Goal: Information Seeking & Learning: Learn about a topic

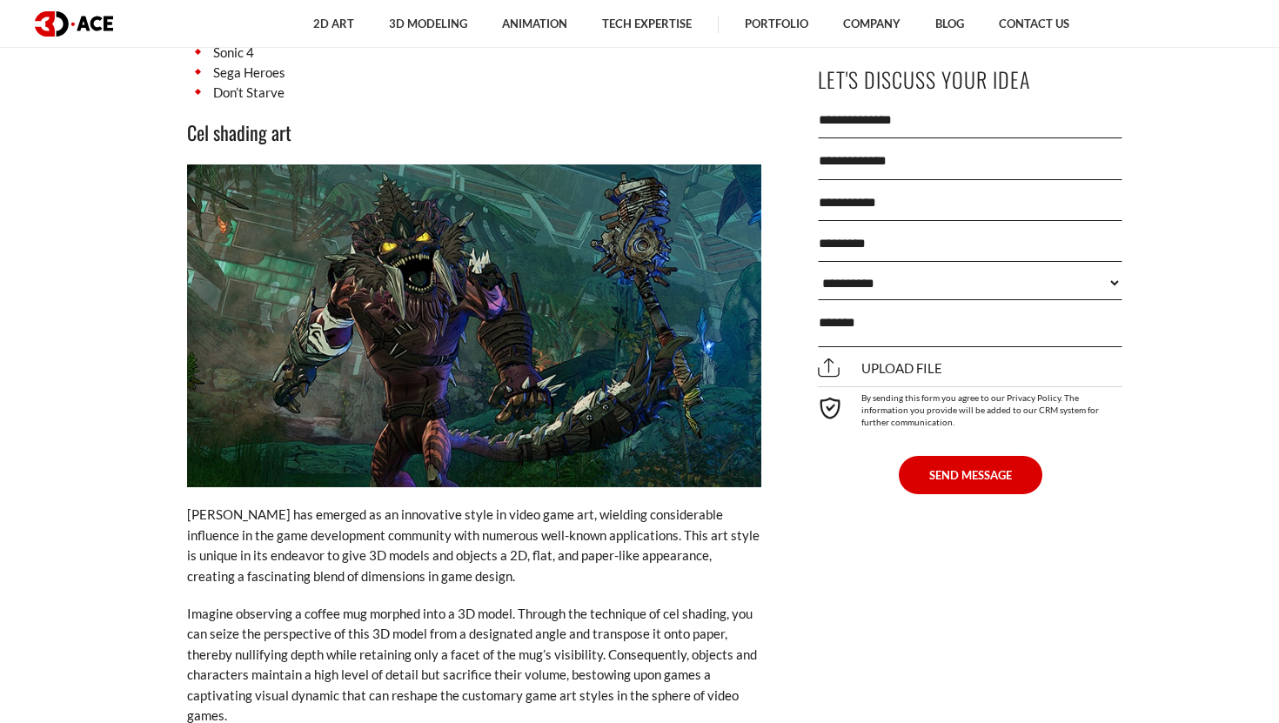
scroll to position [5869, 0]
drag, startPoint x: 396, startPoint y: 482, endPoint x: 579, endPoint y: 482, distance: 183.6
click at [579, 504] on p "[PERSON_NAME] has emerged as an innovative style in video game art, wielding co…" at bounding box center [474, 545] width 574 height 82
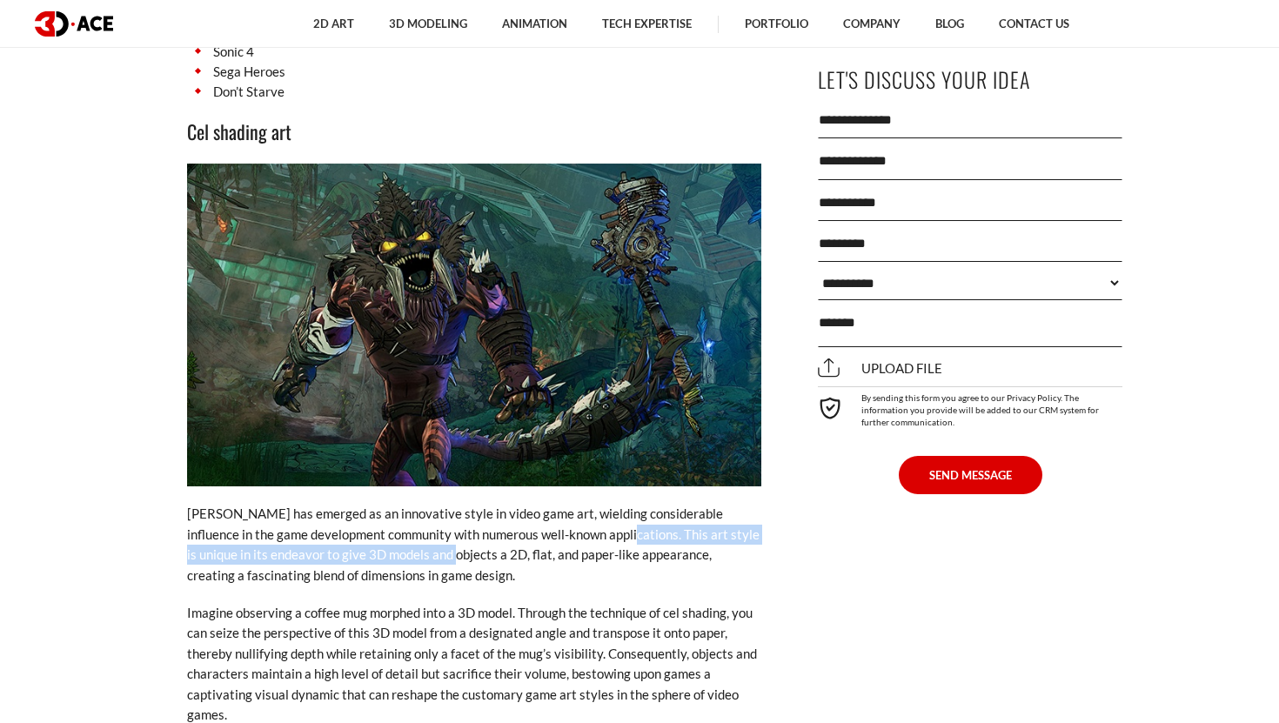
drag, startPoint x: 582, startPoint y: 490, endPoint x: 398, endPoint y: 507, distance: 184.4
click at [398, 507] on p "[PERSON_NAME] has emerged as an innovative style in video game art, wielding co…" at bounding box center [474, 545] width 574 height 82
click at [398, 506] on p "[PERSON_NAME] has emerged as an innovative style in video game art, wielding co…" at bounding box center [474, 545] width 574 height 82
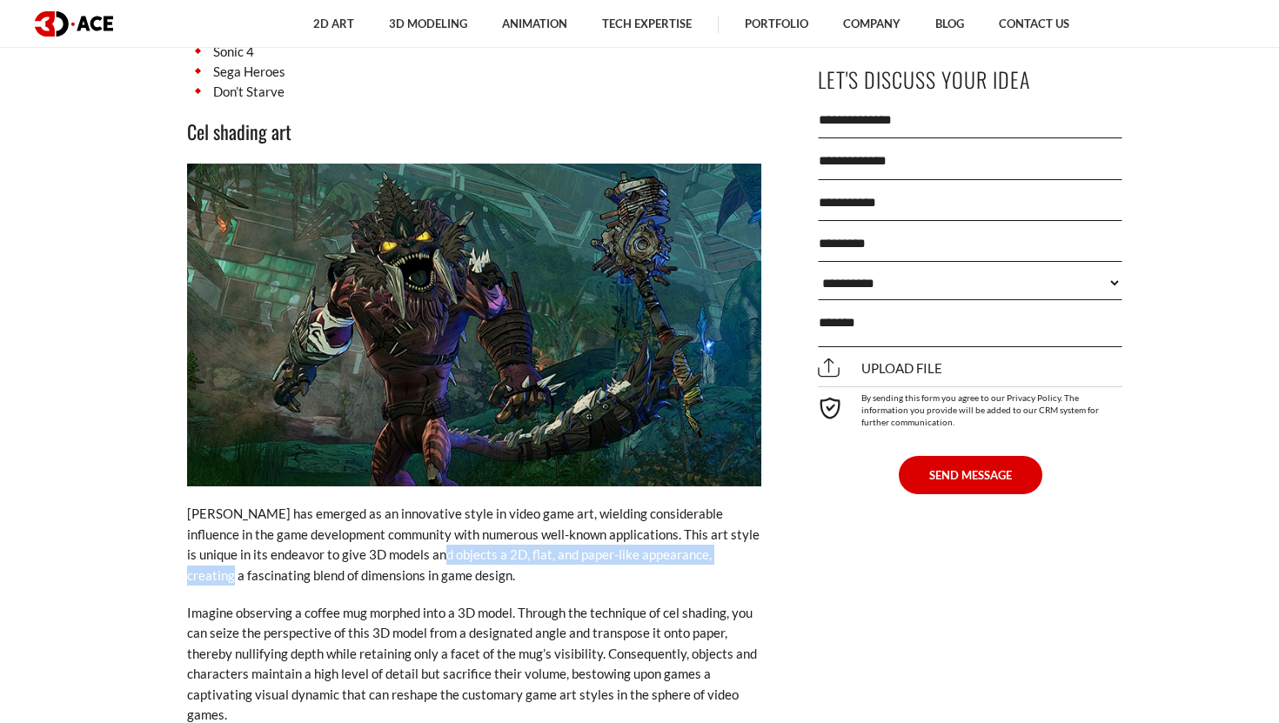
drag, startPoint x: 398, startPoint y: 506, endPoint x: 721, endPoint y: 508, distance: 322.8
click at [721, 508] on p "[PERSON_NAME] has emerged as an innovative style in video game art, wielding co…" at bounding box center [474, 545] width 574 height 82
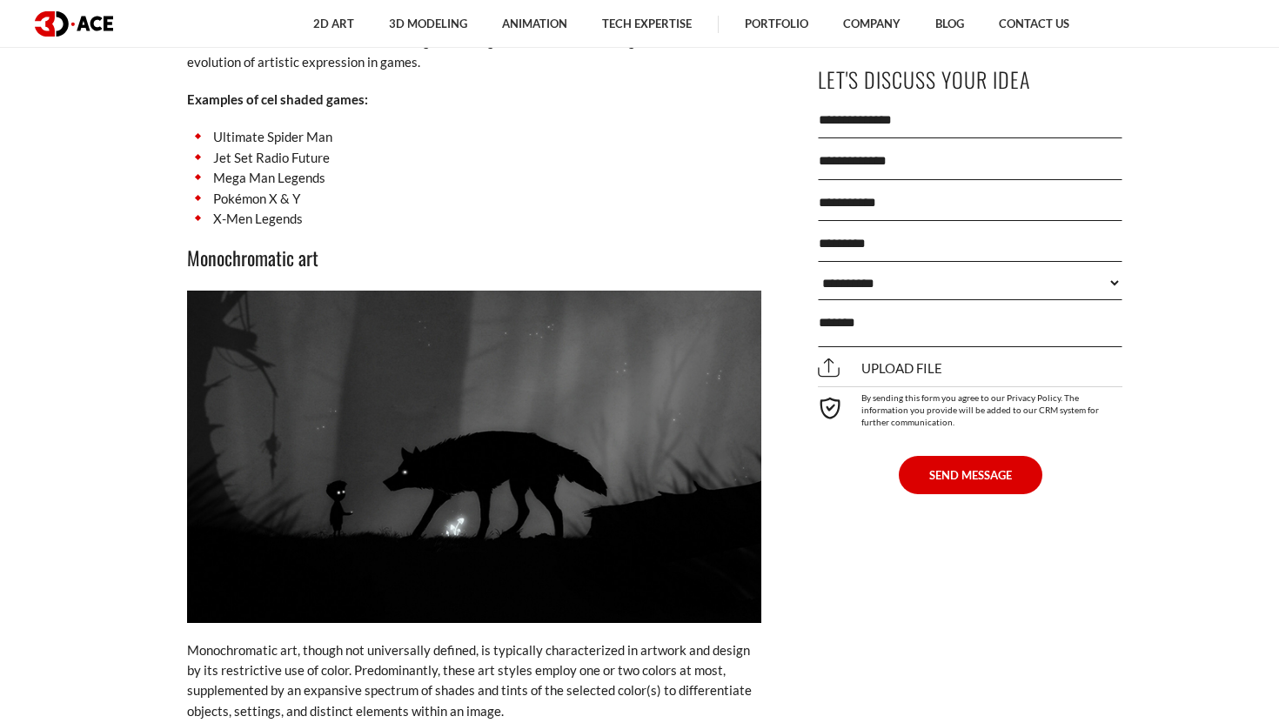
scroll to position [6817, 0]
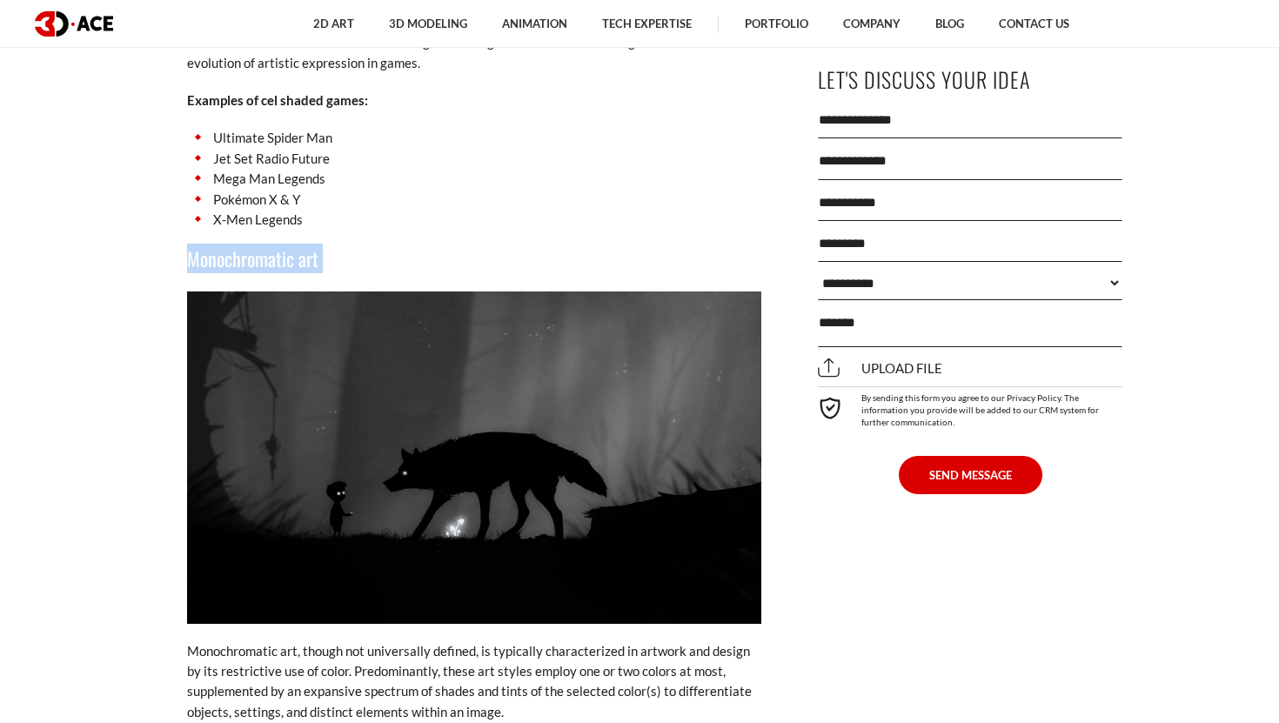
drag, startPoint x: 179, startPoint y: 221, endPoint x: 391, endPoint y: 238, distance: 212.0
copy div "Monochromatic art"
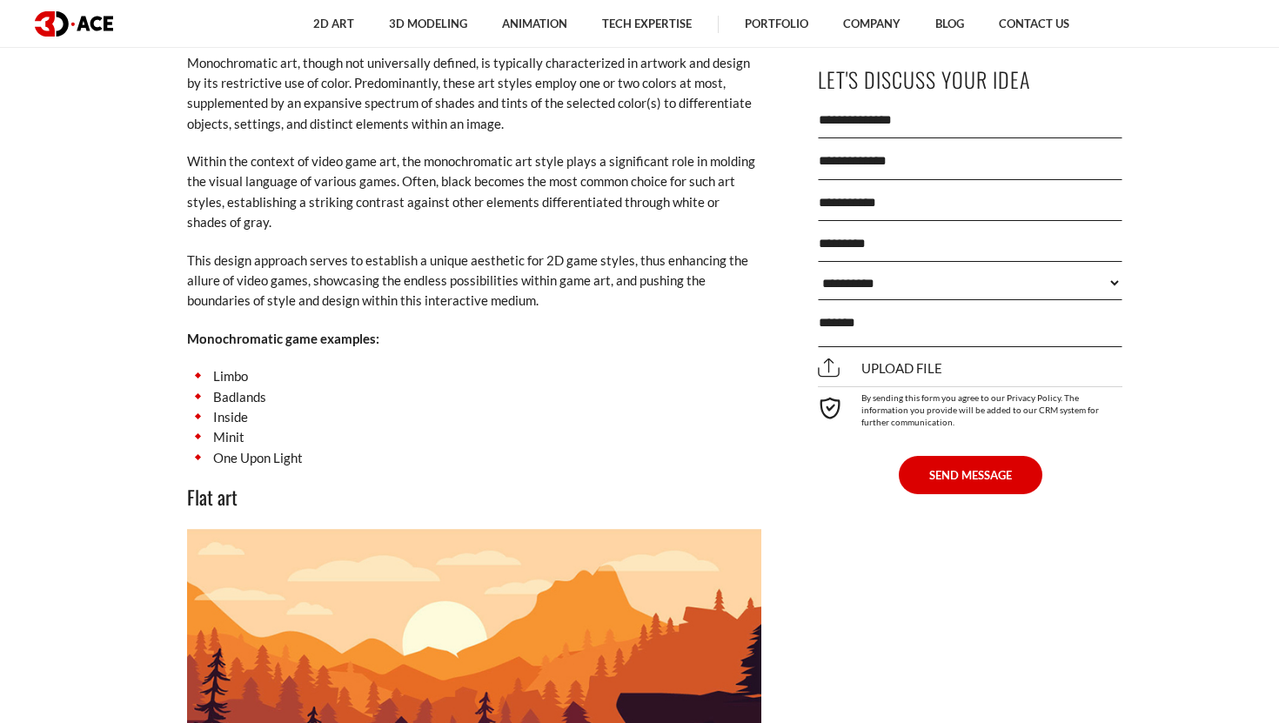
scroll to position [7414, 0]
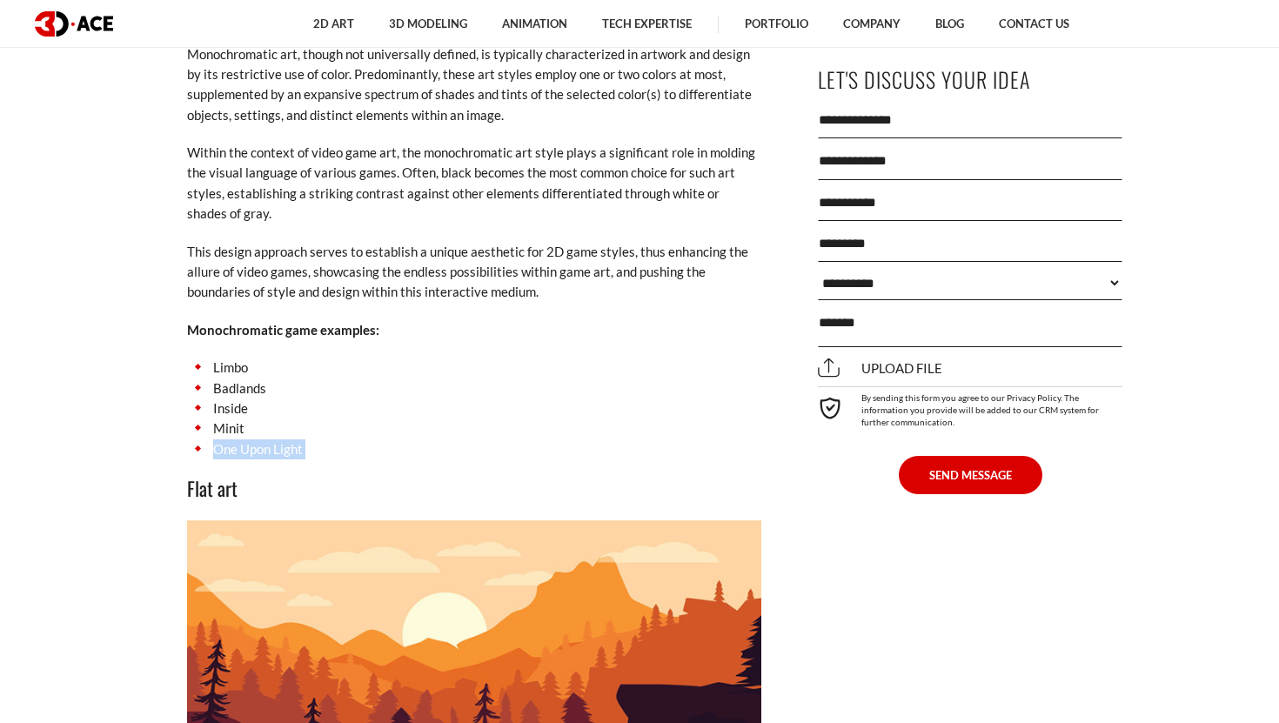
drag, startPoint x: 208, startPoint y: 415, endPoint x: 301, endPoint y: 420, distance: 93.2
copy div "One Upon Light"
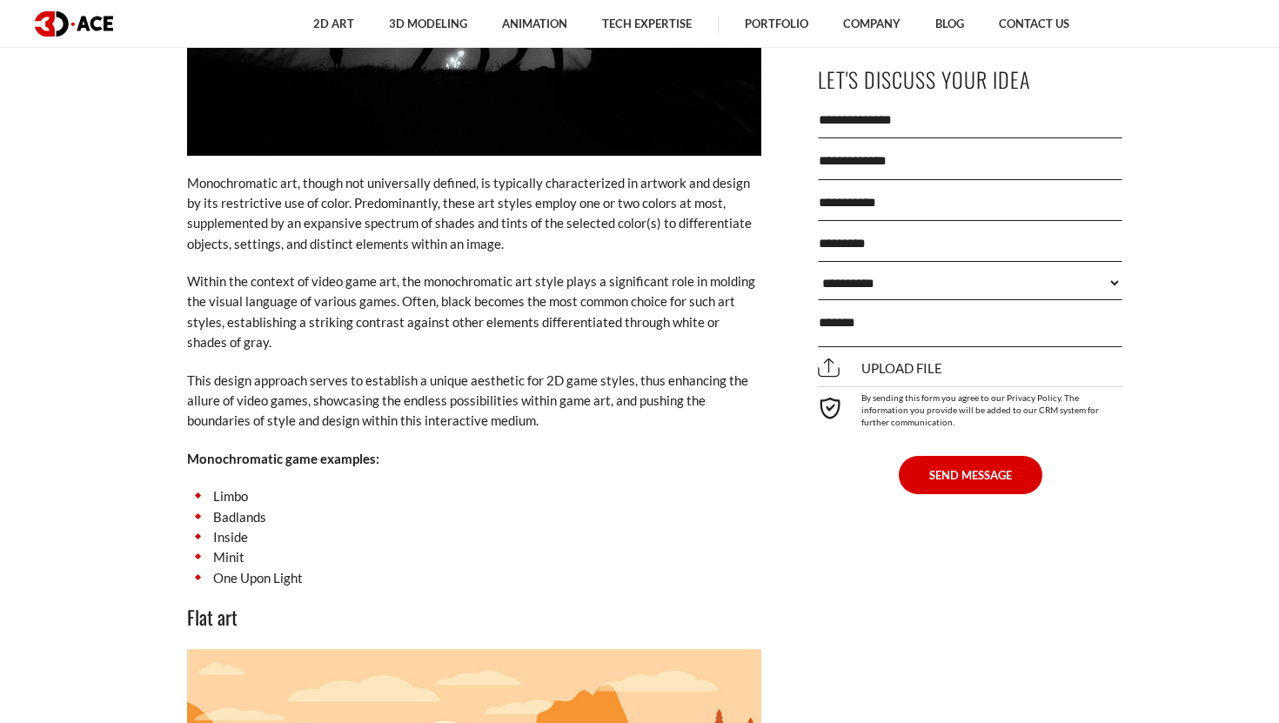
scroll to position [7283, 0]
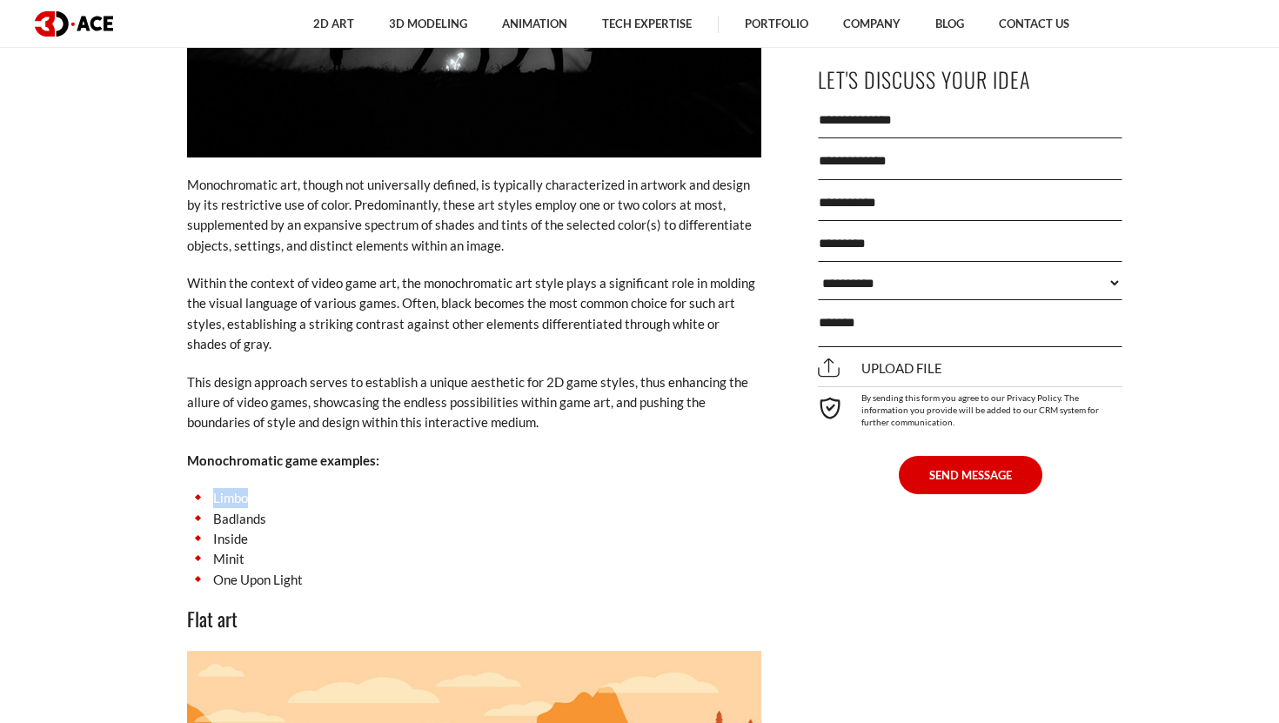
drag, startPoint x: 205, startPoint y: 459, endPoint x: 269, endPoint y: 459, distance: 63.5
click at [269, 488] on li "Limbo" at bounding box center [474, 498] width 574 height 20
copy li "Limbo"
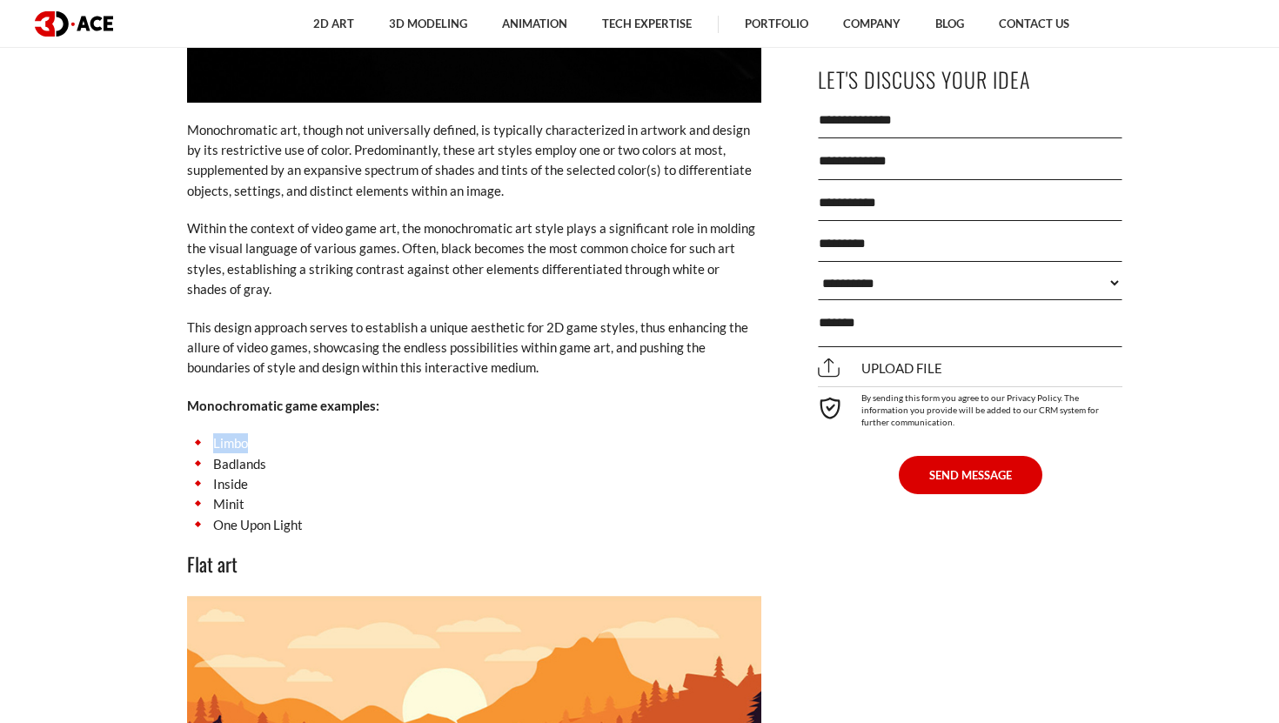
scroll to position [7352, 0]
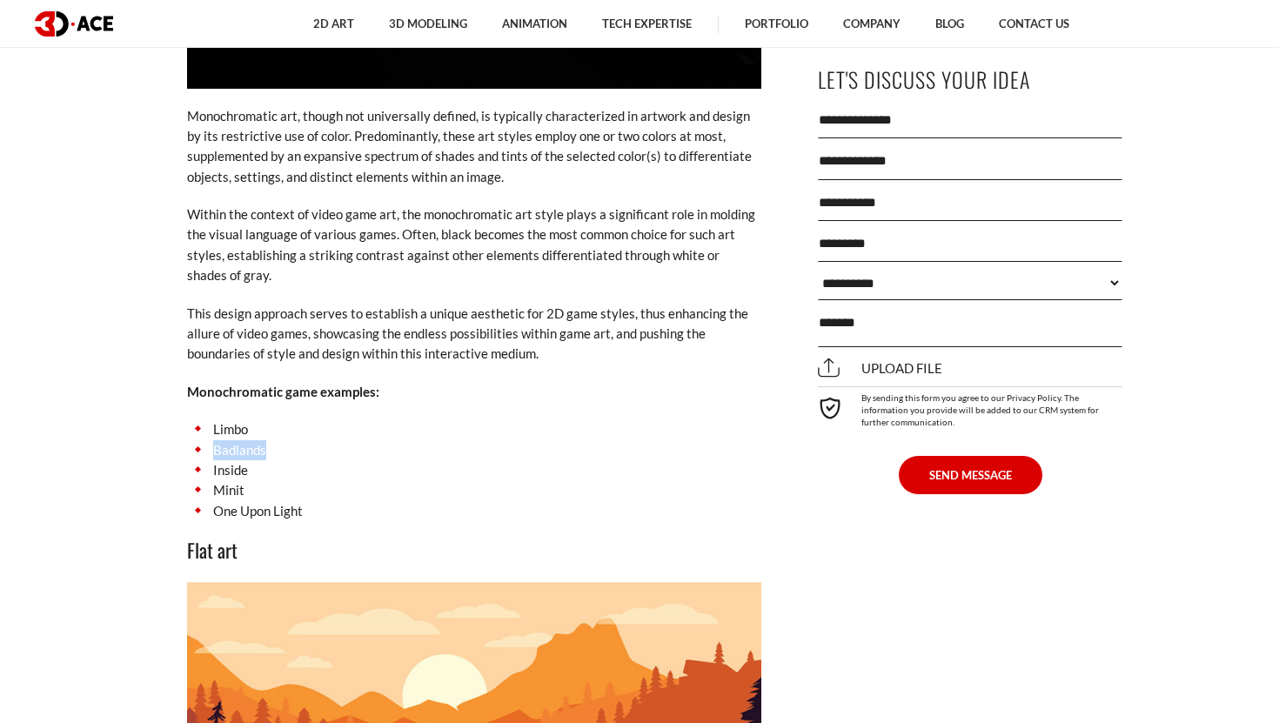
drag, startPoint x: 216, startPoint y: 416, endPoint x: 269, endPoint y: 416, distance: 53.1
click at [269, 440] on li "Badlands" at bounding box center [474, 450] width 574 height 20
copy li "Badlands"
drag, startPoint x: 208, startPoint y: 426, endPoint x: 256, endPoint y: 427, distance: 47.9
click at [257, 460] on li "Inside" at bounding box center [474, 470] width 574 height 20
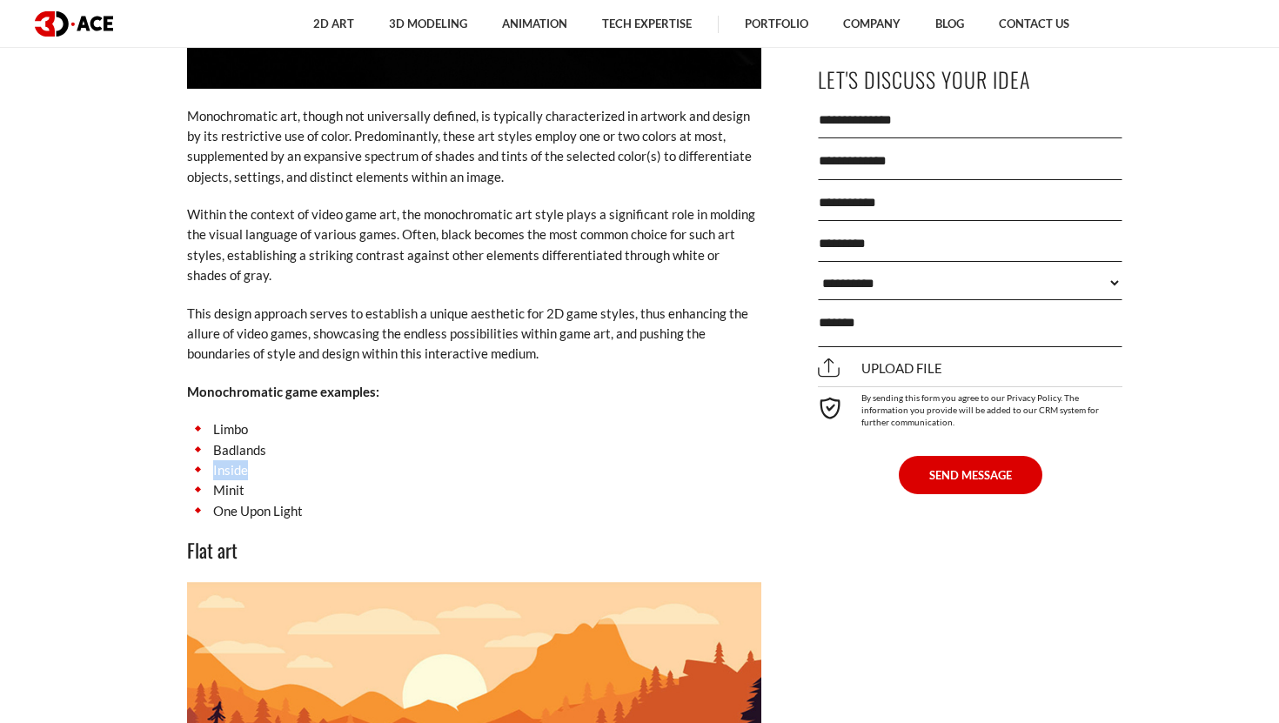
copy li "Inside"
drag, startPoint x: 205, startPoint y: 453, endPoint x: 331, endPoint y: 453, distance: 126.1
click at [331, 480] on li "Minit" at bounding box center [474, 490] width 574 height 20
copy li "Minit"
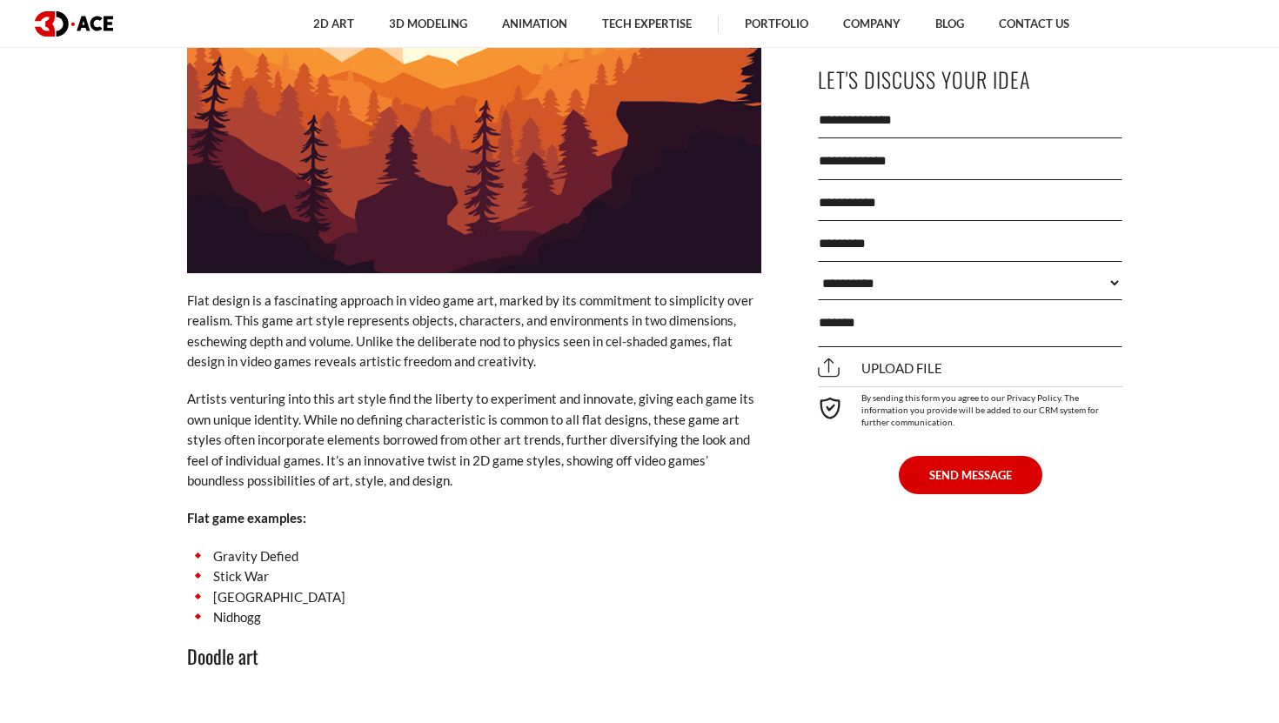
scroll to position [8018, 0]
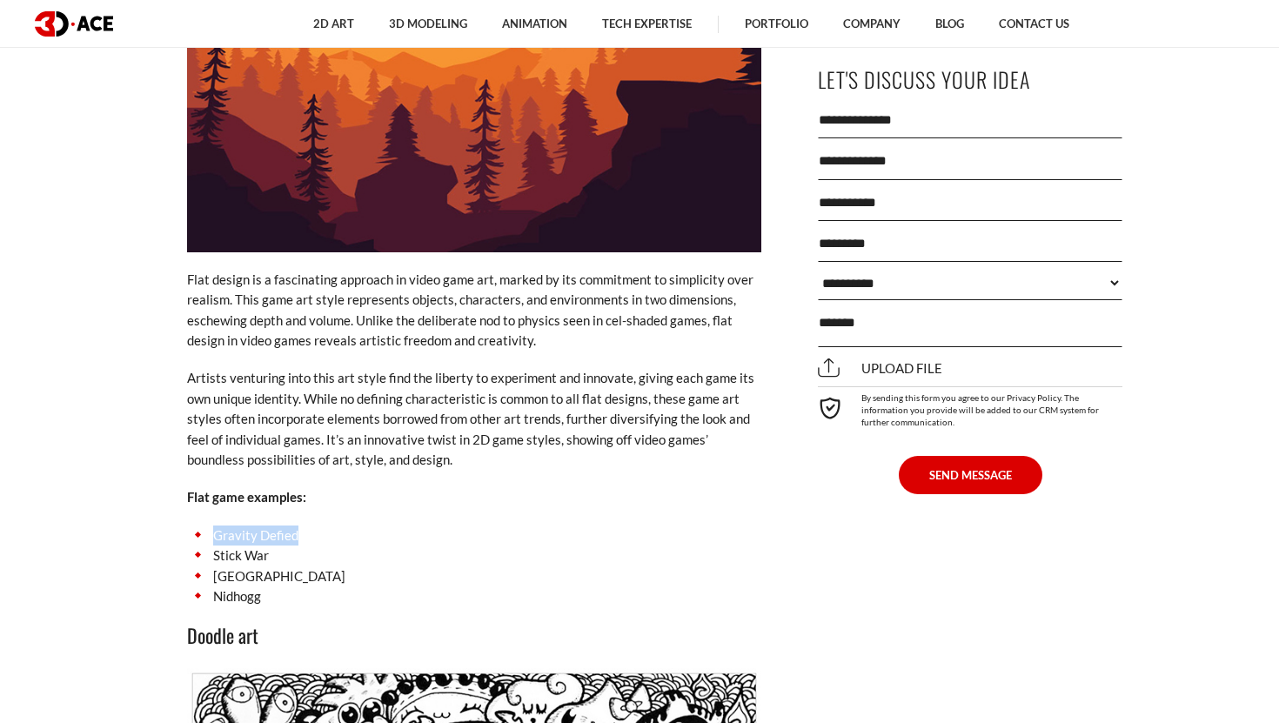
drag, startPoint x: 209, startPoint y: 496, endPoint x: 369, endPoint y: 496, distance: 160.1
click at [369, 525] on li "Gravity Defied" at bounding box center [474, 535] width 574 height 20
copy li "Gravity Defied"
drag, startPoint x: 211, startPoint y: 519, endPoint x: 398, endPoint y: 519, distance: 187.9
click at [398, 545] on li "Stick War" at bounding box center [474, 555] width 574 height 20
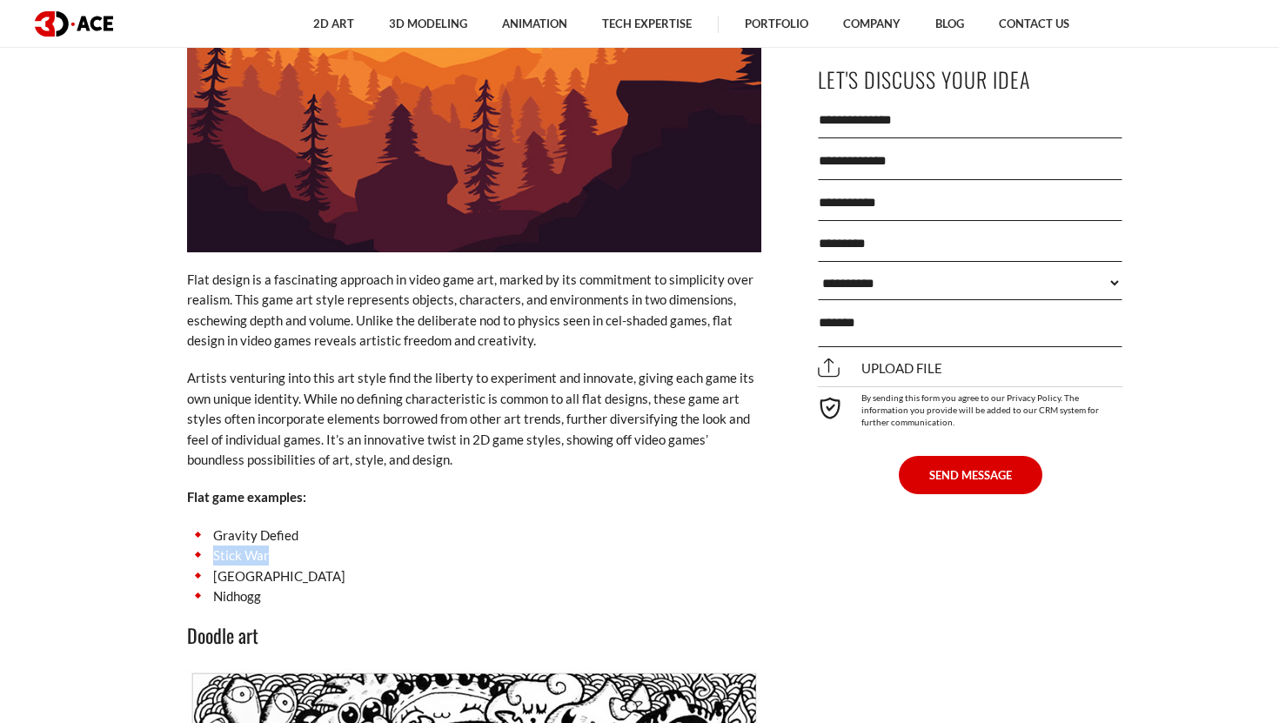
copy li "Stick War"
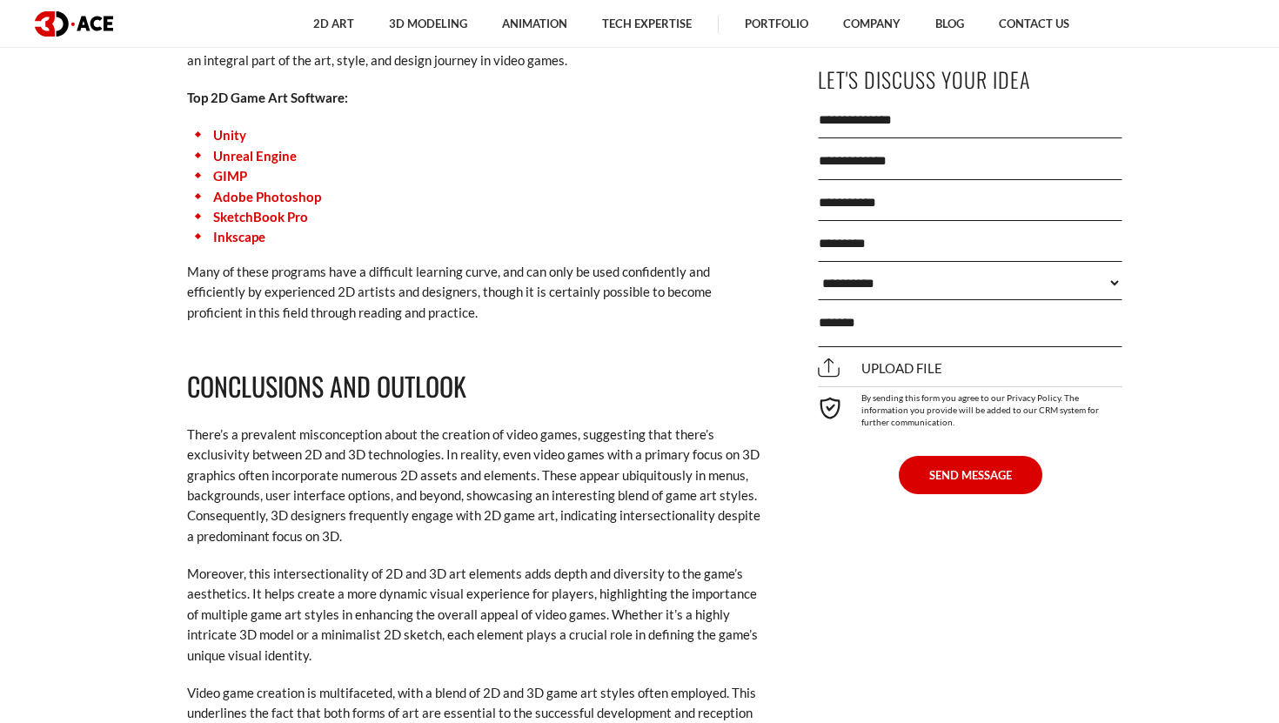
scroll to position [10185, 0]
